Goal: Contribute content: Contribute content

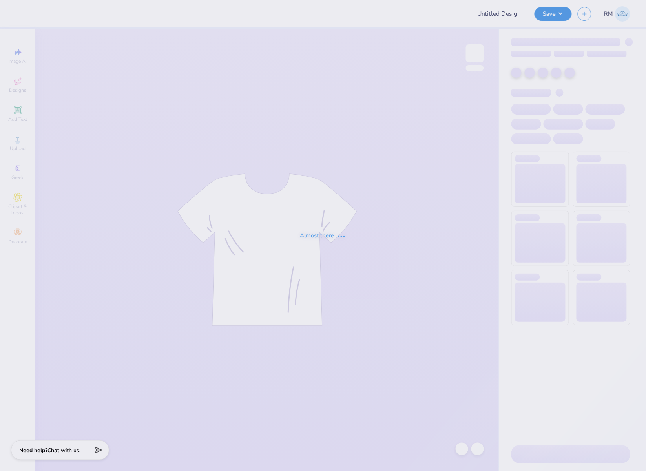
type input "[GEOGRAPHIC_DATA] : [PERSON_NAME]"
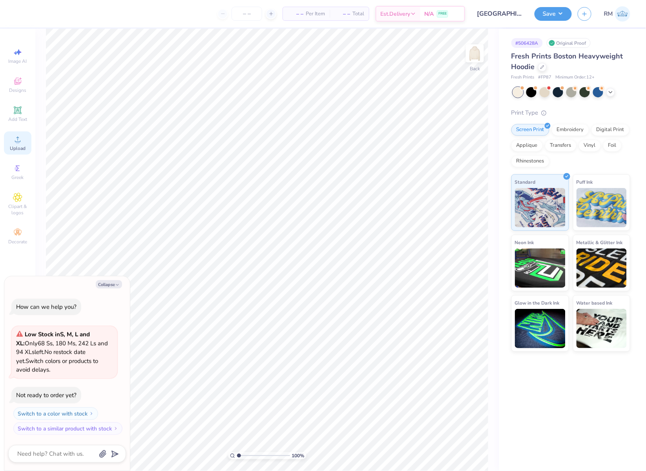
click at [14, 144] on div "Upload" at bounding box center [17, 142] width 27 height 23
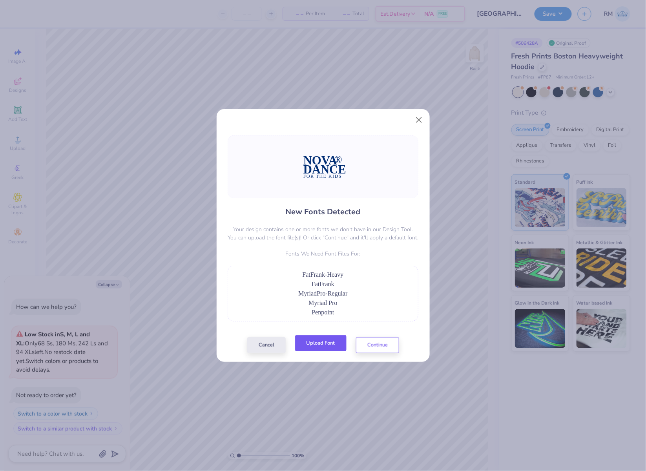
click at [328, 343] on button "Upload Font" at bounding box center [320, 343] width 51 height 16
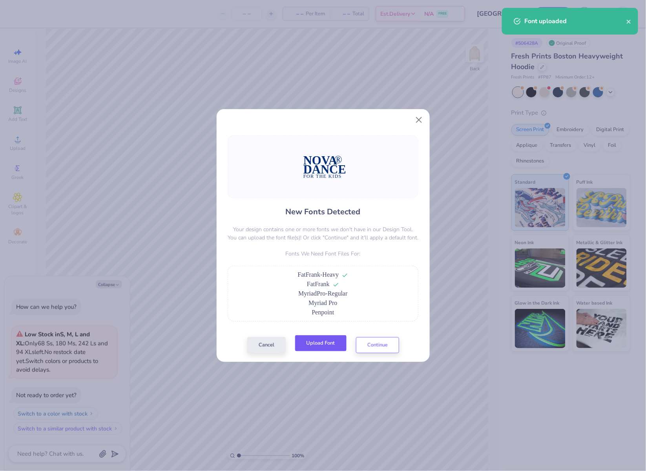
click at [330, 346] on button "Upload Font" at bounding box center [320, 343] width 51 height 16
click at [305, 344] on button "Upload Font" at bounding box center [320, 343] width 51 height 16
click at [377, 348] on button "Continue" at bounding box center [377, 343] width 43 height 16
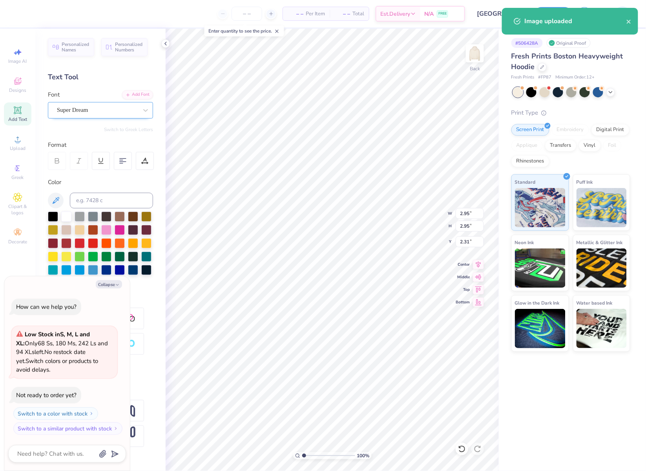
click at [119, 108] on div "Super Dream" at bounding box center [97, 110] width 82 height 12
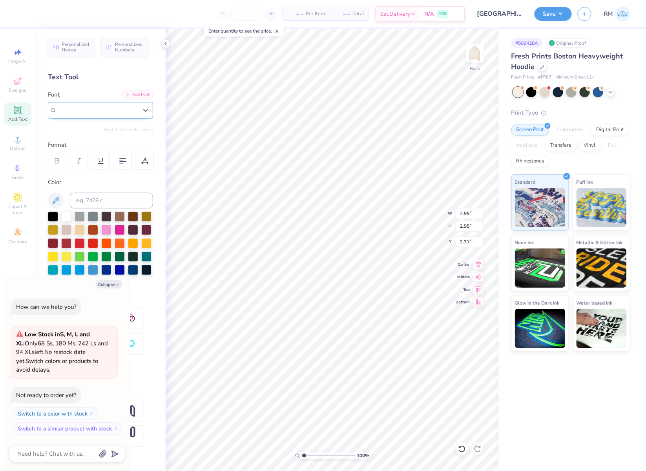
click at [129, 109] on div "Super Dream" at bounding box center [97, 110] width 81 height 9
click at [132, 112] on div "Super Dream" at bounding box center [97, 110] width 81 height 9
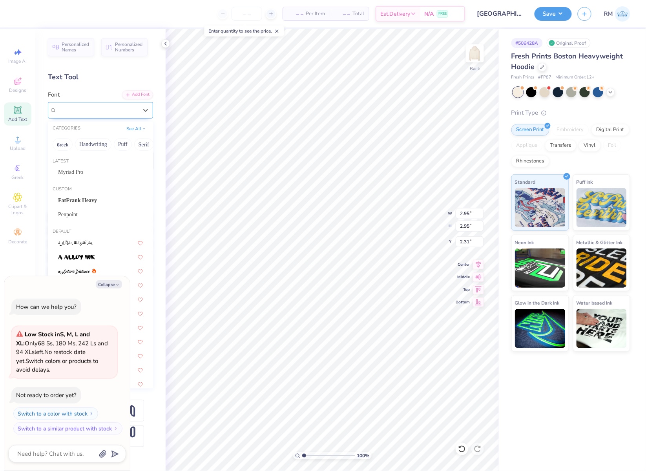
click at [132, 112] on div "Super Dream" at bounding box center [97, 110] width 81 height 9
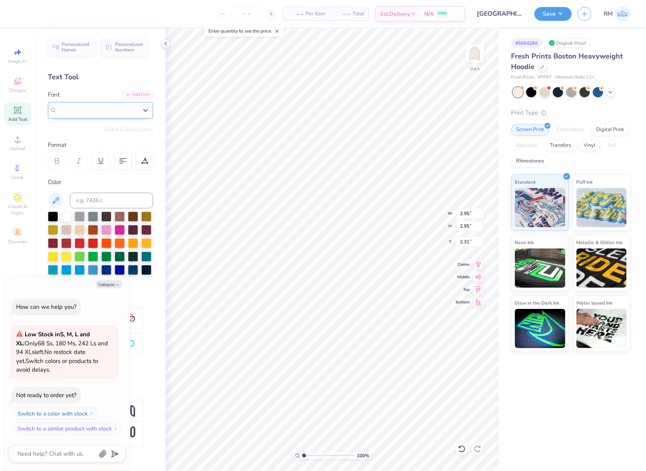
click at [132, 112] on div "Super Dream" at bounding box center [97, 110] width 81 height 9
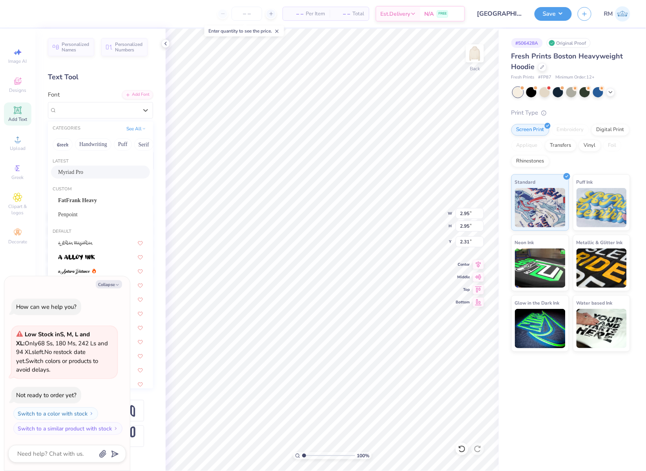
click at [107, 173] on div "Myriad Pro" at bounding box center [100, 172] width 85 height 8
type textarea "x"
type input "1.41"
type input "1.38"
type input "3.40"
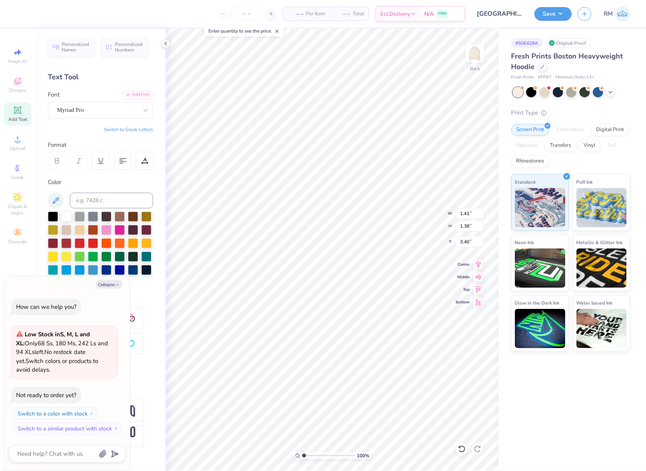
type textarea "x"
type input "11.58"
type input "3.44"
type input "2.33"
click at [81, 113] on div "Super Dream" at bounding box center [97, 110] width 82 height 12
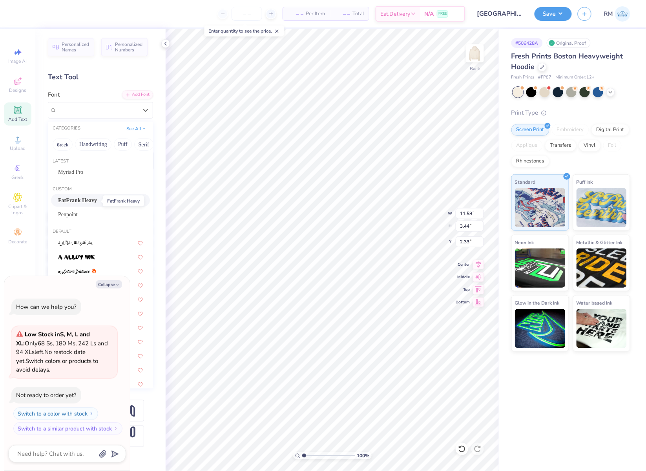
click at [95, 202] on span "FatFrank Heavy" at bounding box center [77, 200] width 39 height 8
type textarea "x"
type input "12.90"
type input "3.50"
type input "2.65"
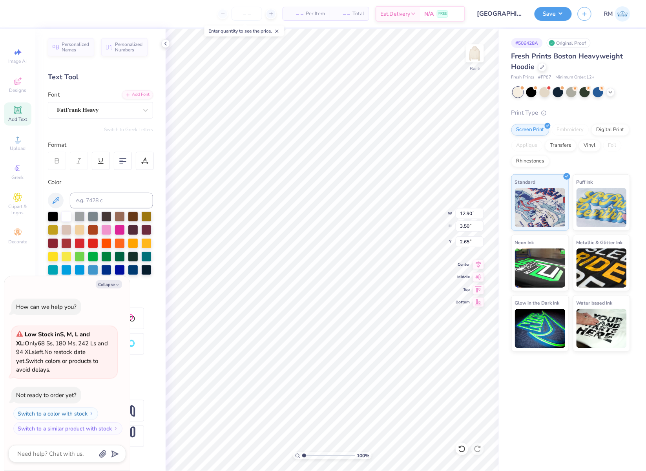
type textarea "x"
type input "14.36"
type input "1.45"
type input "9.74"
type textarea "x"
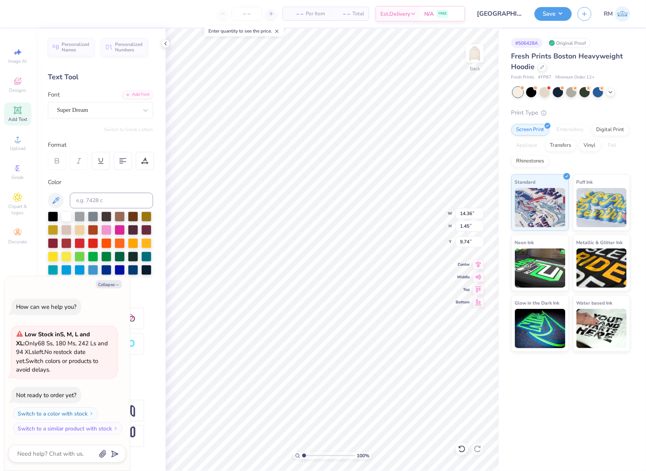
type input "15.00"
type input "3.46"
type input "6.03"
click at [106, 104] on div "Super Dream" at bounding box center [97, 110] width 82 height 12
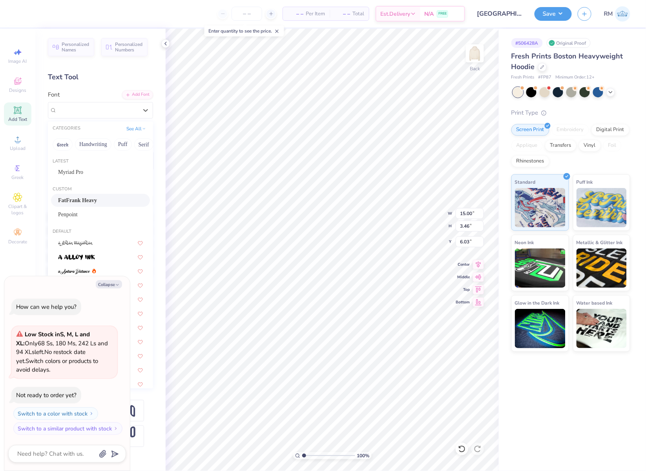
click at [106, 198] on div "FatFrank Heavy" at bounding box center [100, 200] width 85 height 8
type textarea "x"
type input "14.80"
type input "3.50"
type input "6.34"
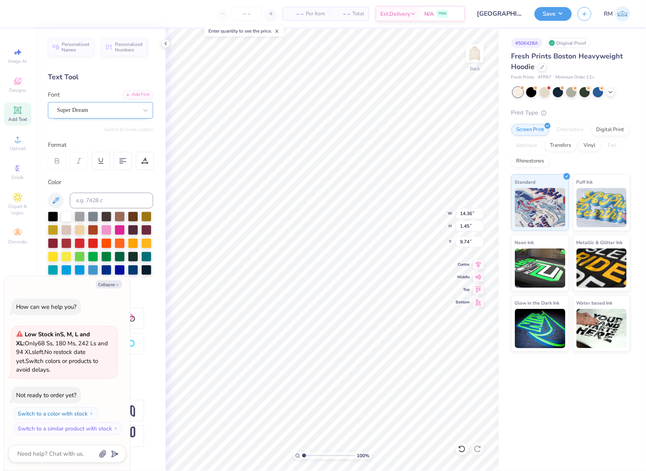
click at [99, 112] on div "Super Dream" at bounding box center [97, 110] width 82 height 12
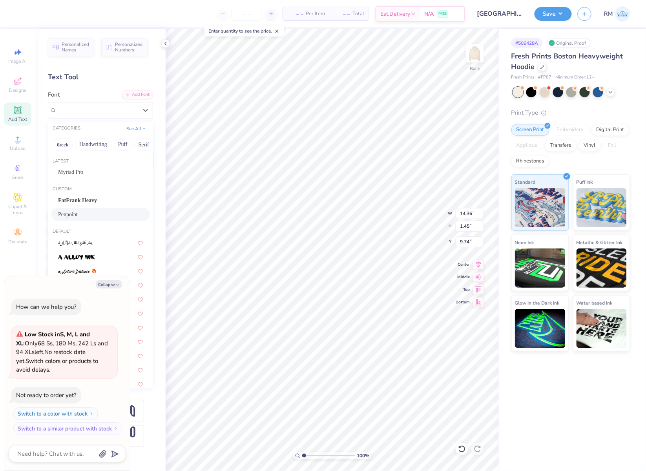
click at [93, 215] on div "Penpoint" at bounding box center [100, 214] width 85 height 8
type textarea "x"
type input "14.78"
type input "1.55"
type input "9.82"
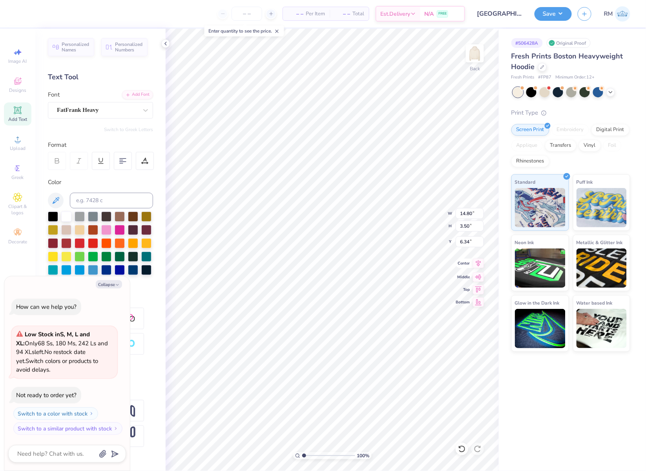
click at [479, 266] on icon at bounding box center [478, 263] width 11 height 9
type textarea "x"
type input "12.90"
type input "2.65"
click at [475, 264] on icon at bounding box center [478, 263] width 11 height 9
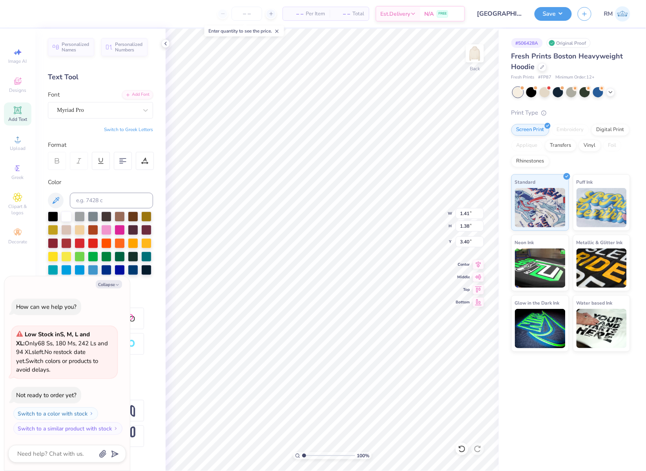
type textarea "x"
type input "2.65"
type textarea "x"
type input "10.37"
type textarea "x"
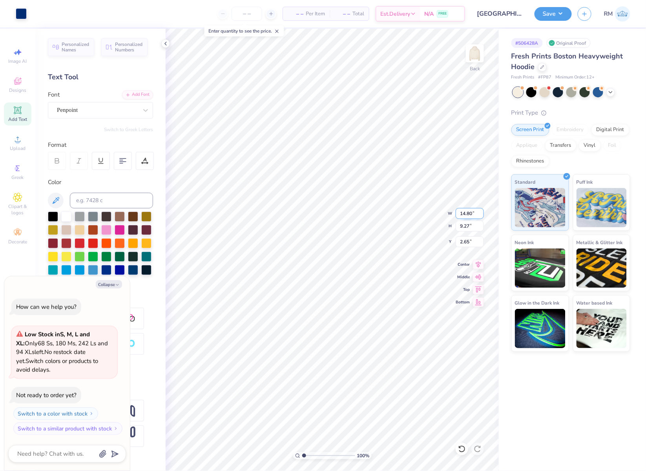
click at [464, 213] on input "14.80" at bounding box center [469, 213] width 28 height 11
type input "3.5"
type textarea "x"
type input "3.50"
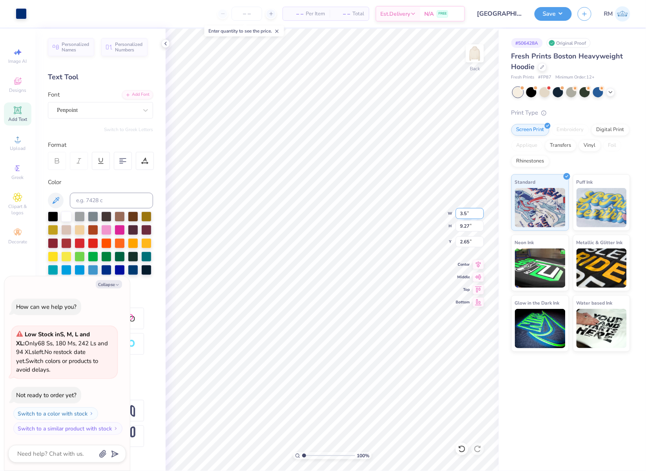
type input "2.19"
type input "6.19"
type textarea "x"
click at [463, 245] on input "5.46" at bounding box center [469, 241] width 28 height 11
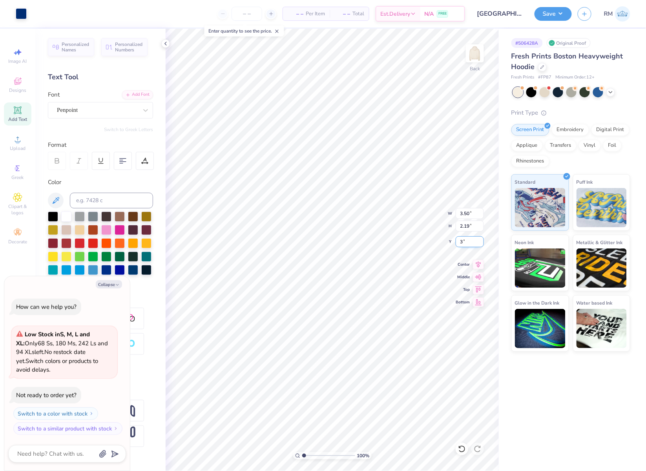
type input "3"
type textarea "x"
type input "3.00"
click at [476, 54] on img at bounding box center [474, 53] width 31 height 31
click at [16, 146] on span "Upload" at bounding box center [18, 148] width 16 height 6
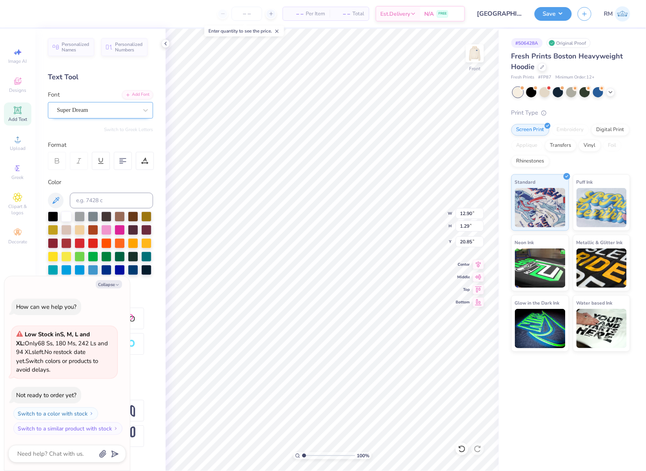
click at [74, 104] on div "Super Dream" at bounding box center [97, 110] width 82 height 12
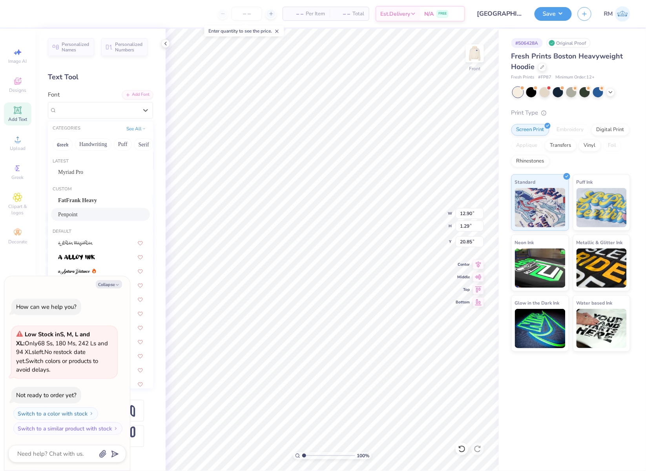
click at [102, 215] on div "Penpoint" at bounding box center [100, 214] width 85 height 8
type textarea "x"
type input "13.27"
type input "1.39"
type input "20.92"
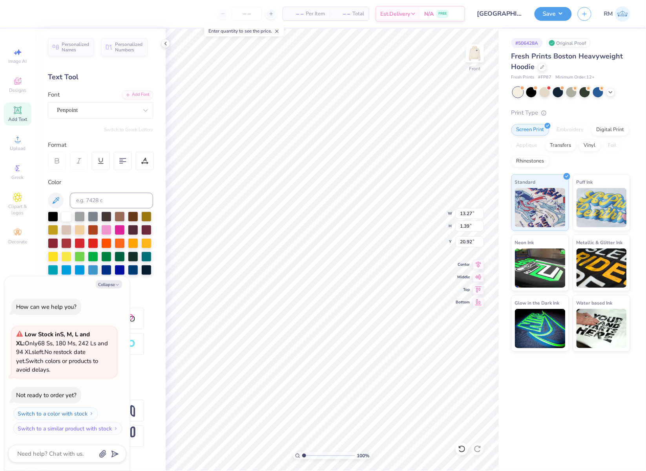
type textarea "x"
type input "15.00"
type input "2.13"
type input "18.33"
click at [107, 109] on div "Super Dream" at bounding box center [97, 110] width 82 height 12
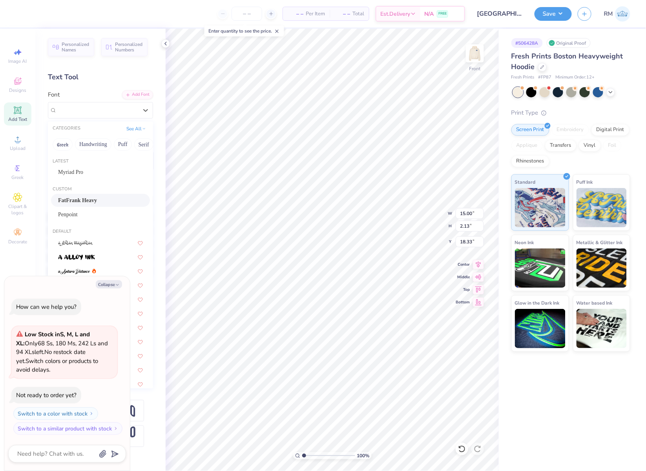
click at [99, 202] on div "FatFrank Heavy" at bounding box center [100, 200] width 85 height 8
type textarea "x"
type input "16.36"
type input "2.20"
type input "18.50"
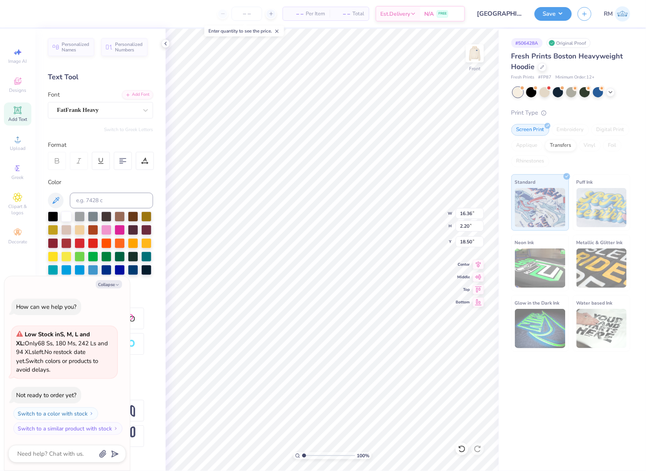
type textarea "x"
type input "1.19"
type input "18.30"
click at [99, 109] on div "Super Dream" at bounding box center [97, 110] width 82 height 12
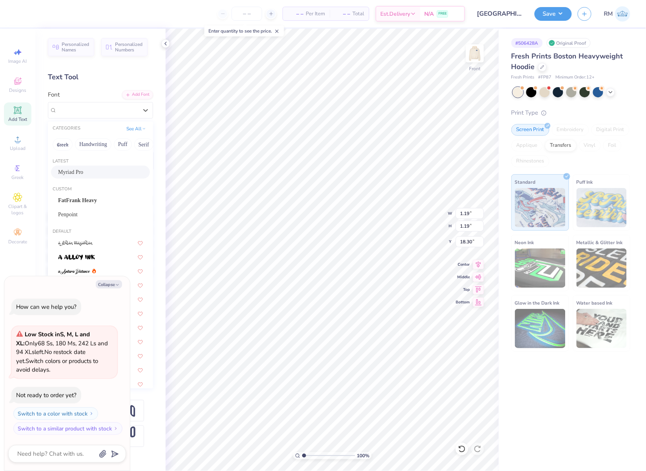
click at [95, 175] on div "Myriad Pro" at bounding box center [100, 172] width 85 height 8
type textarea "x"
type input "0.56"
type input "0.55"
type input "18.74"
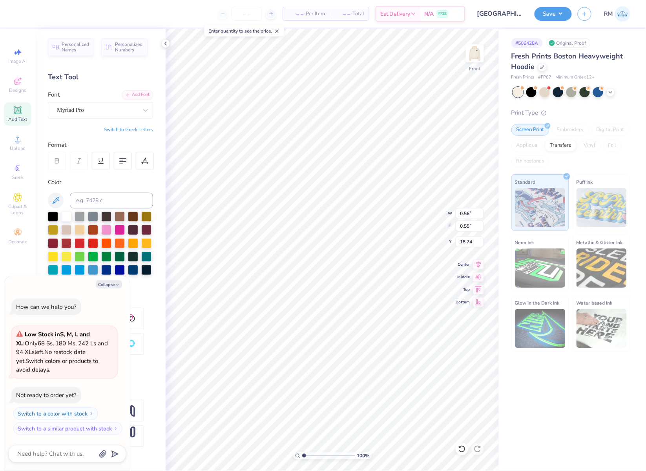
type textarea "x"
type input "16.36"
type input "2.20"
type input "18.50"
click at [477, 264] on icon at bounding box center [478, 263] width 11 height 9
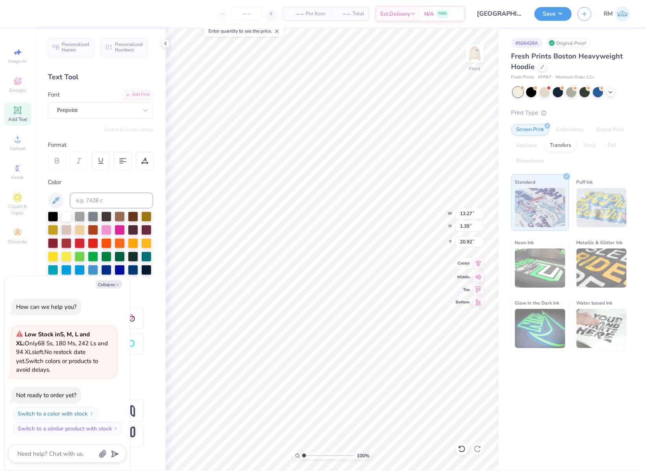
click at [479, 264] on icon at bounding box center [478, 263] width 11 height 9
type textarea "x"
drag, startPoint x: 303, startPoint y: 457, endPoint x: 311, endPoint y: 457, distance: 8.2
type input "2.38"
click at [311, 457] on input "range" at bounding box center [328, 455] width 53 height 7
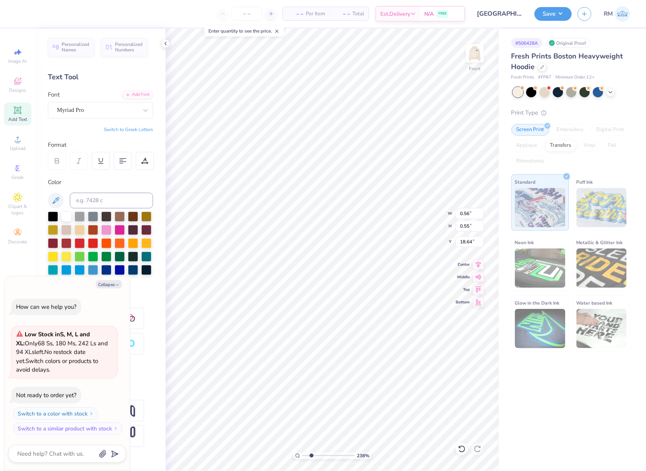
type textarea "x"
type input "14.33"
type input "10.60"
type input "7.36"
click at [480, 266] on icon at bounding box center [478, 263] width 11 height 9
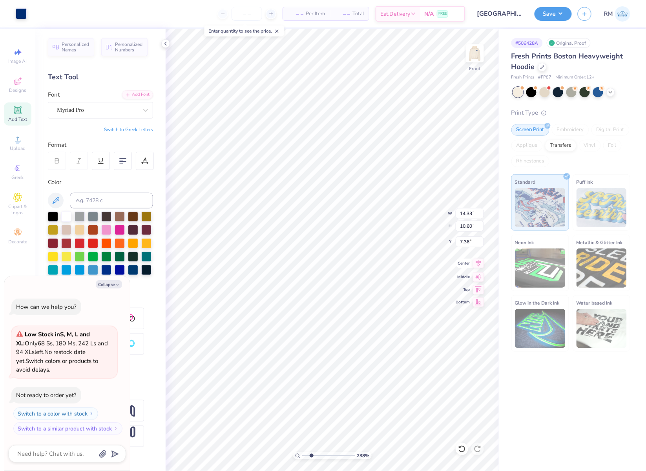
type textarea "x"
drag, startPoint x: 310, startPoint y: 455, endPoint x: 289, endPoint y: 454, distance: 21.2
type input "1"
click at [302, 454] on input "range" at bounding box center [328, 455] width 53 height 7
type textarea "x"
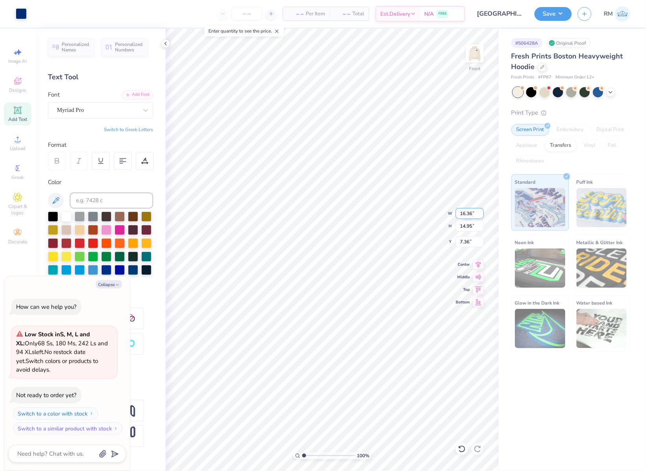
click at [462, 217] on input "16.36" at bounding box center [469, 213] width 28 height 11
type input "12"
click at [463, 241] on input "7.36" at bounding box center [469, 241] width 28 height 11
type textarea "x"
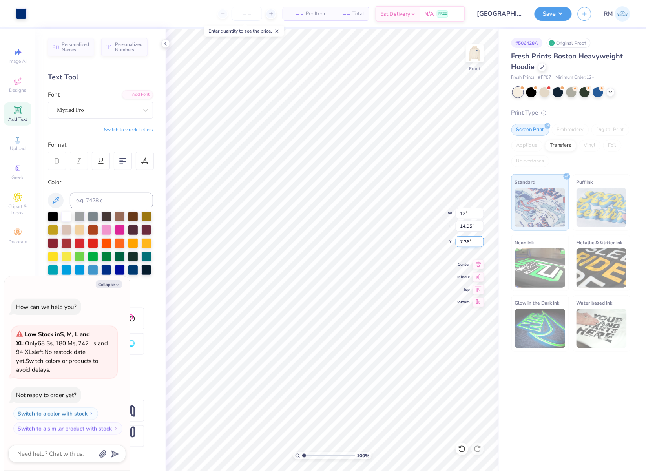
type input "12.00"
type input "10.97"
type input "9.36"
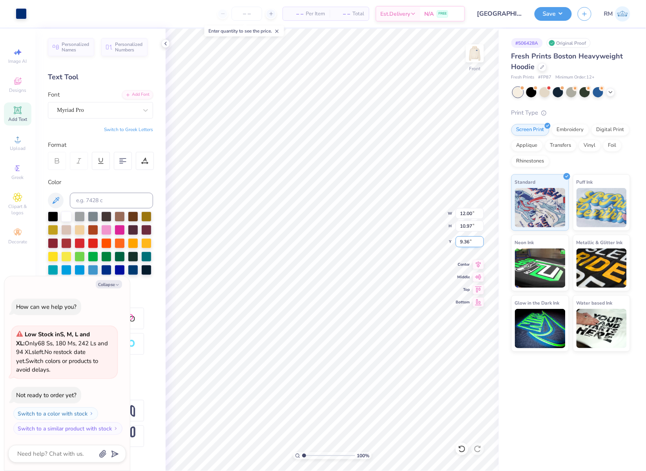
click at [463, 241] on input "9.36" at bounding box center [469, 241] width 28 height 11
click at [469, 241] on input "9.36" at bounding box center [469, 241] width 28 height 11
click at [442, 242] on div "100 % Front W 12.00 12.00 " H 10.97 10.97 " Y 9.36 9.36 " Center Middle Top Bot…" at bounding box center [332, 250] width 333 height 442
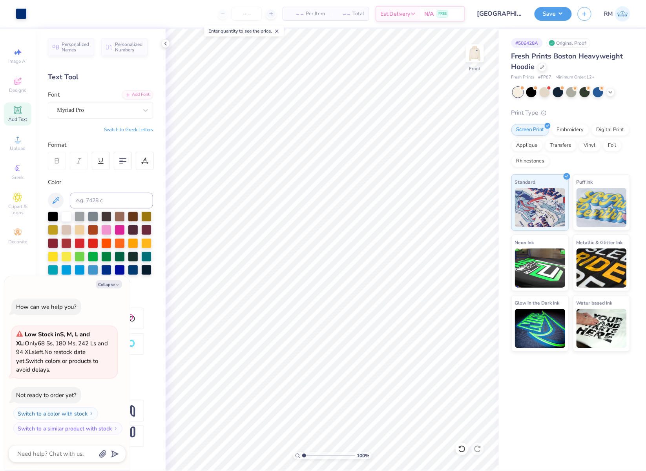
type textarea "x"
click at [468, 246] on input "9.36" at bounding box center [469, 241] width 28 height 11
type input "6"
type textarea "x"
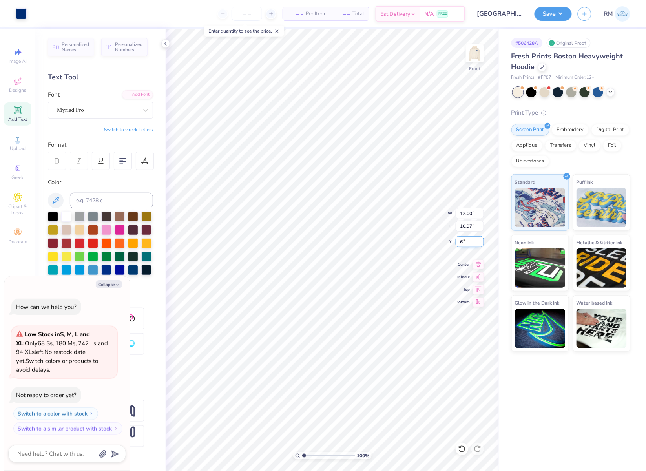
type input "6.00"
click at [475, 53] on img at bounding box center [474, 53] width 31 height 31
click at [555, 10] on button "Save" at bounding box center [552, 13] width 37 height 14
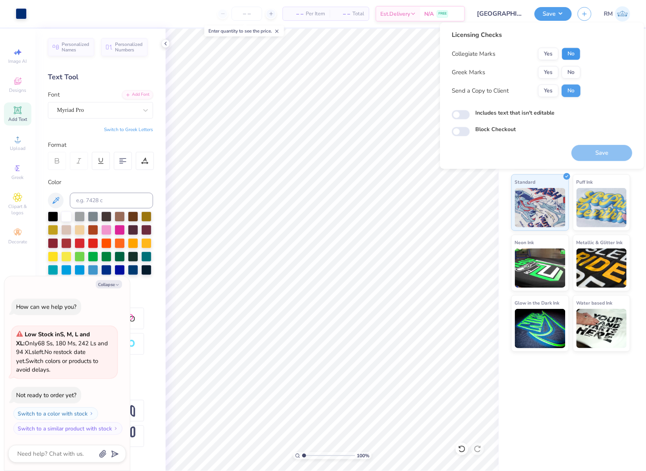
click at [568, 57] on button "No" at bounding box center [570, 53] width 19 height 13
click at [551, 53] on button "Yes" at bounding box center [548, 53] width 20 height 13
click at [567, 74] on button "No" at bounding box center [570, 72] width 19 height 13
click at [551, 85] on button "Yes" at bounding box center [548, 90] width 20 height 13
click at [609, 152] on button "Save" at bounding box center [601, 153] width 61 height 16
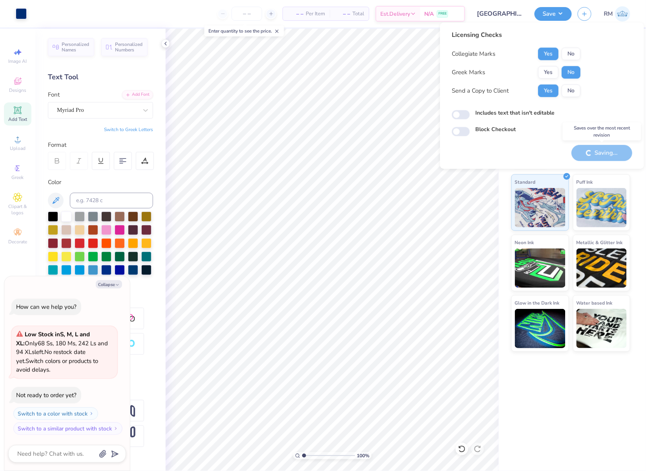
type textarea "x"
